Goal: Obtain resource: Obtain resource

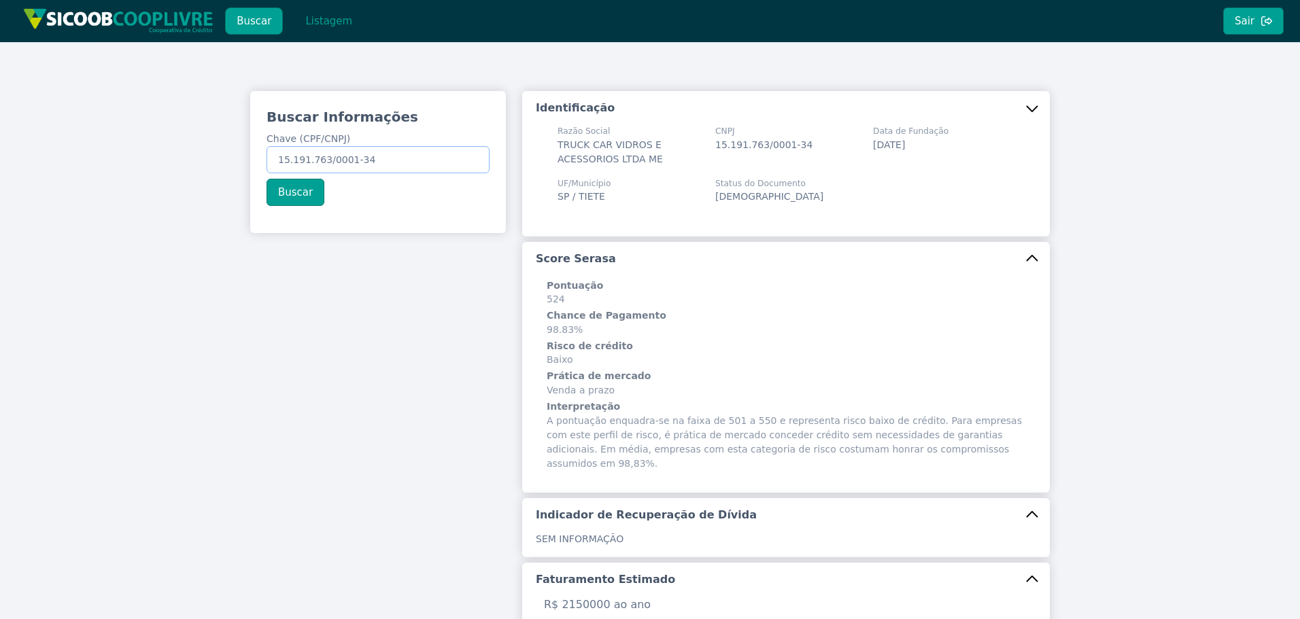
drag, startPoint x: 392, startPoint y: 160, endPoint x: 163, endPoint y: 141, distance: 229.3
click at [156, 145] on div "Buscar Informações Chave (CPF/CNPJ) 15.191.763/0001-34 Buscar Identificação Raz…" at bounding box center [650, 541] width 1300 height 999
paste input "72.019.805/0001-98"
type input "72.019.805/0001-98"
click at [290, 196] on button "Buscar" at bounding box center [296, 192] width 58 height 27
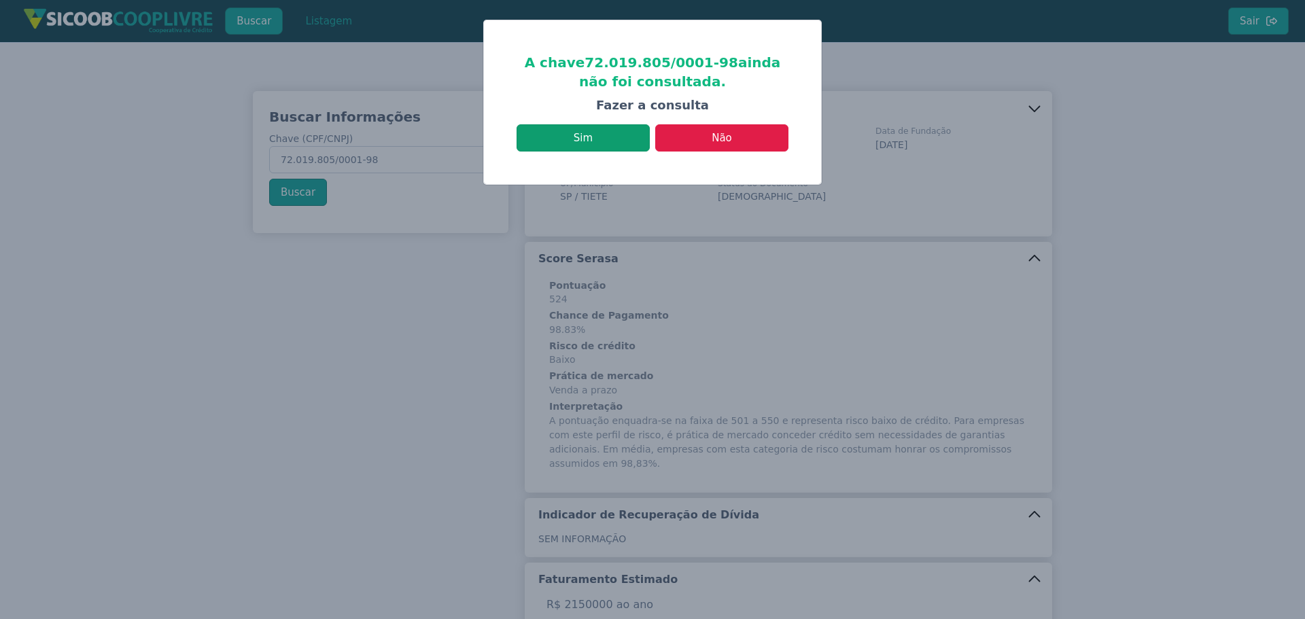
click at [622, 127] on button "Sim" at bounding box center [583, 137] width 133 height 27
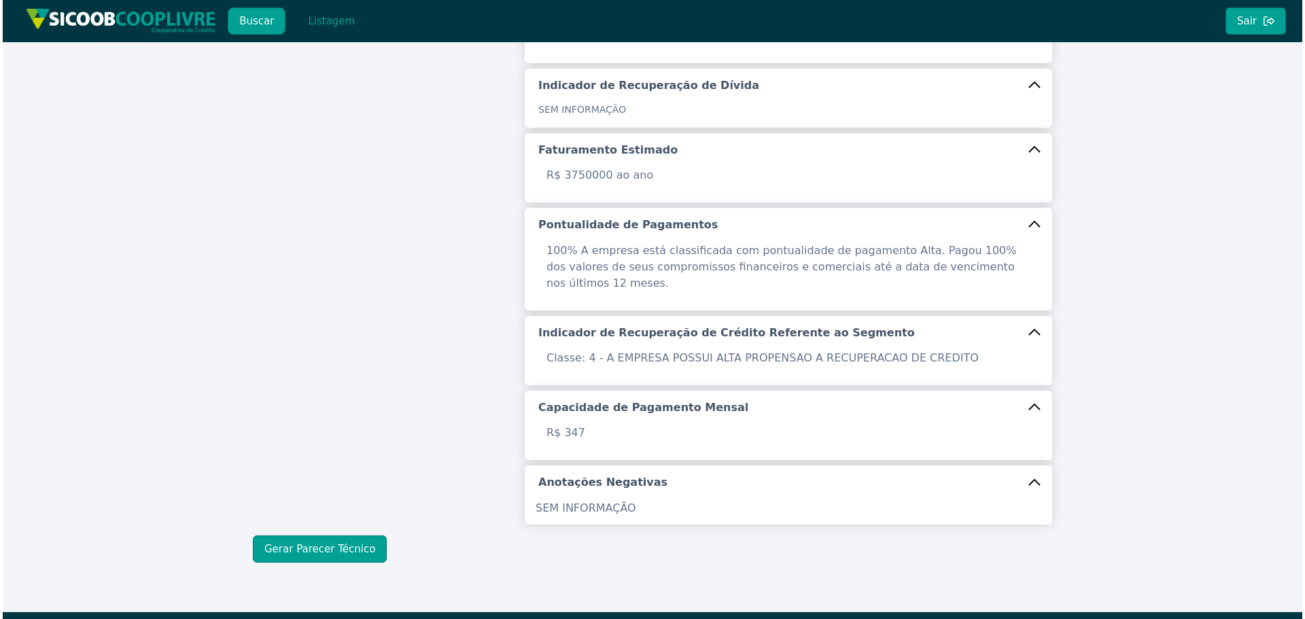
scroll to position [416, 0]
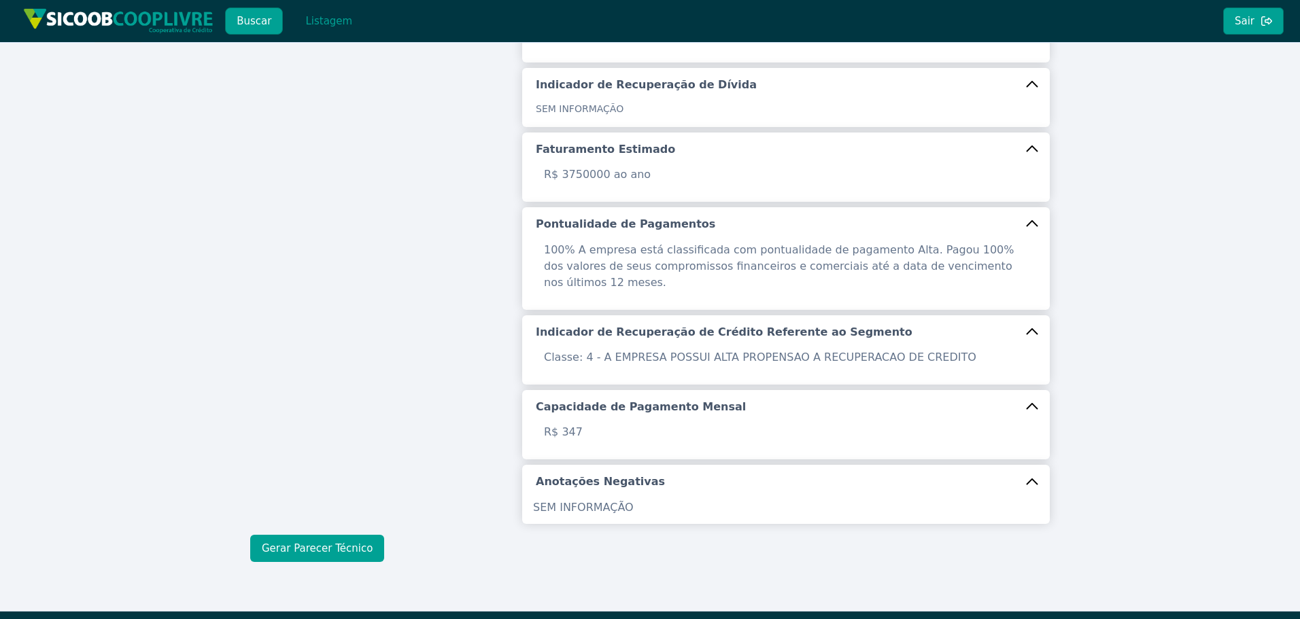
click at [325, 535] on button "Gerar Parecer Técnico" at bounding box center [317, 548] width 134 height 27
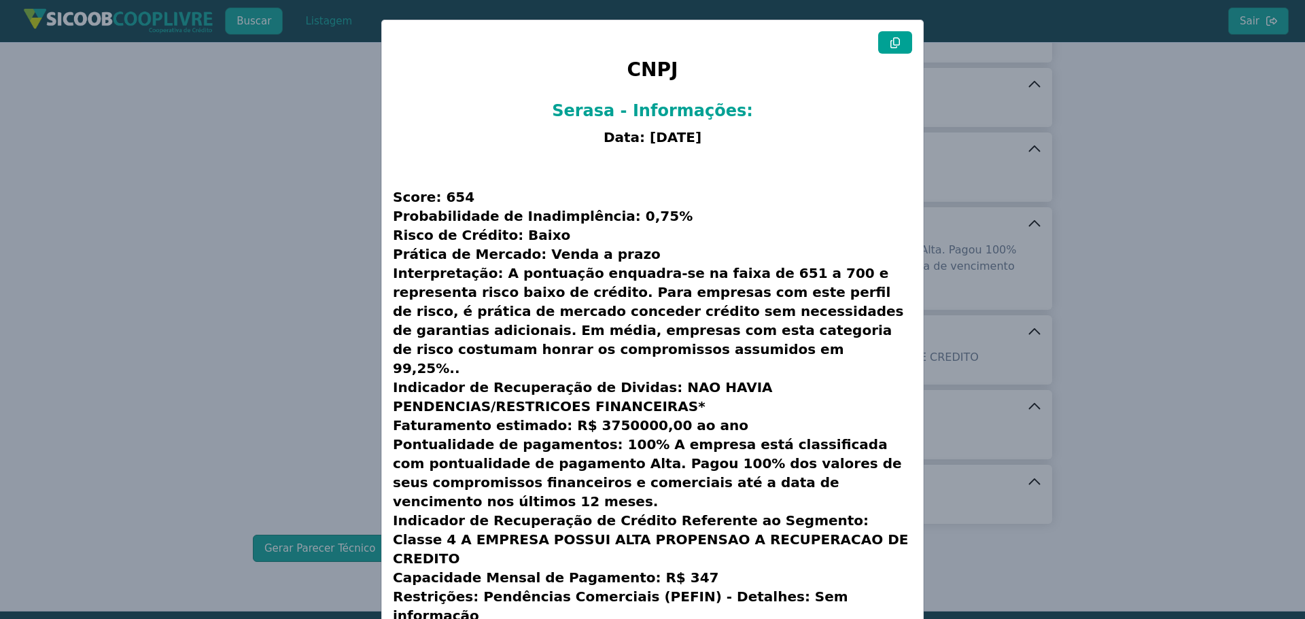
click at [901, 40] on button at bounding box center [895, 42] width 34 height 22
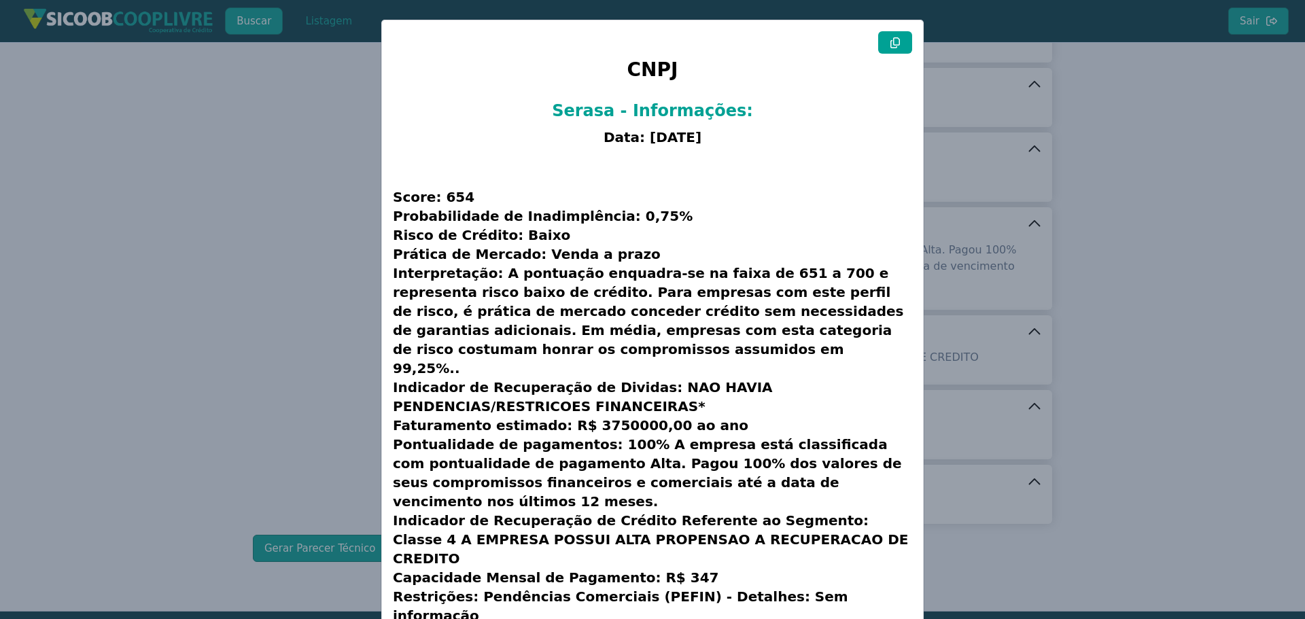
click at [901, 40] on button at bounding box center [895, 42] width 34 height 22
